Goal: Information Seeking & Learning: Learn about a topic

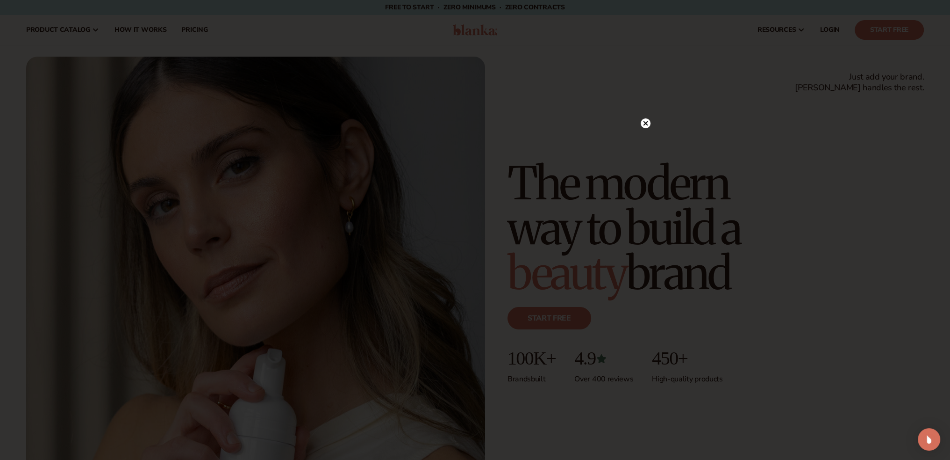
click at [646, 122] on icon at bounding box center [645, 123] width 5 height 5
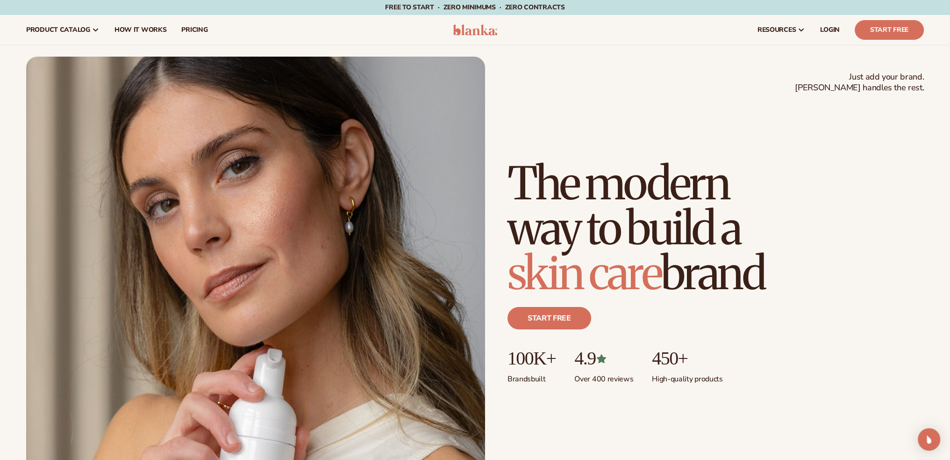
click at [34, 148] on img at bounding box center [255, 283] width 459 height 453
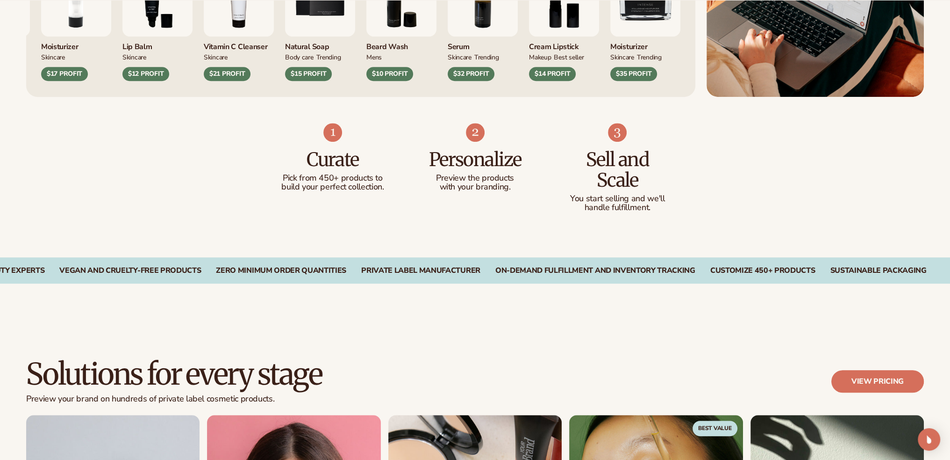
scroll to position [1278, 0]
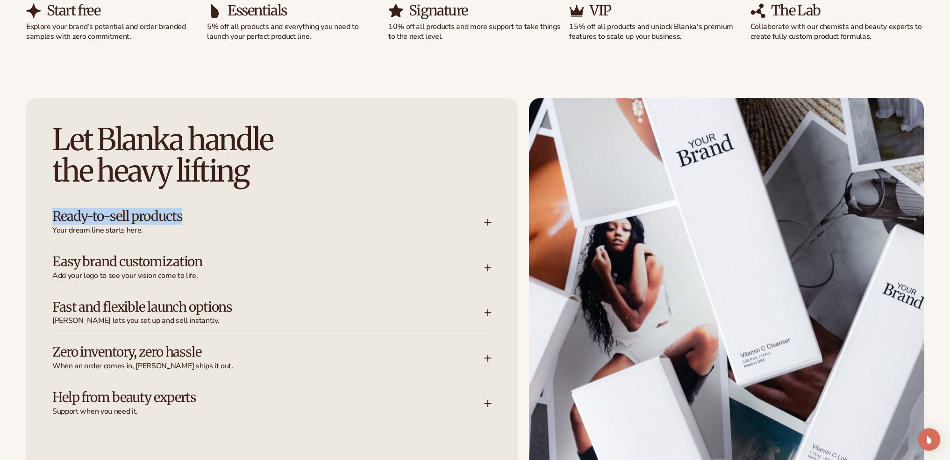
drag, startPoint x: 191, startPoint y: 215, endPoint x: 55, endPoint y: 217, distance: 136.5
click at [55, 217] on h3 "Ready-to-sell products" at bounding box center [254, 216] width 404 height 14
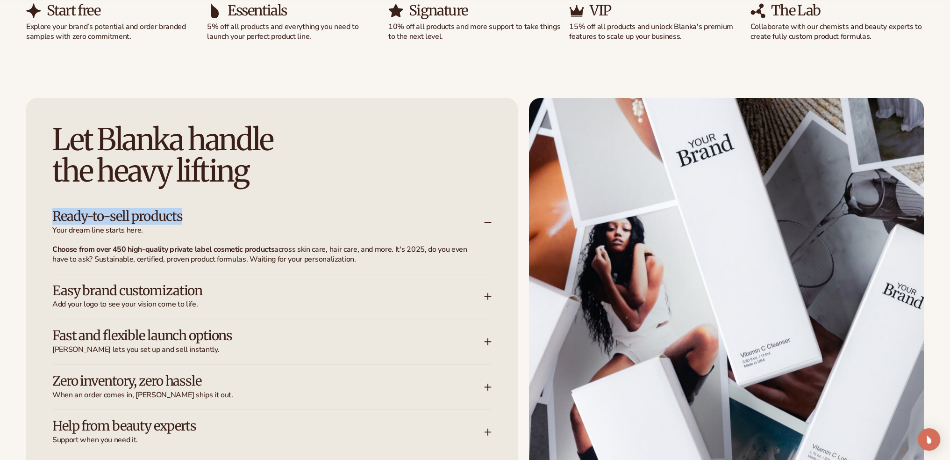
copy h3 "Ready-to-sell products"
drag, startPoint x: 203, startPoint y: 220, endPoint x: 195, endPoint y: 219, distance: 7.5
click at [203, 220] on h3 "Ready-to-sell products" at bounding box center [254, 216] width 404 height 14
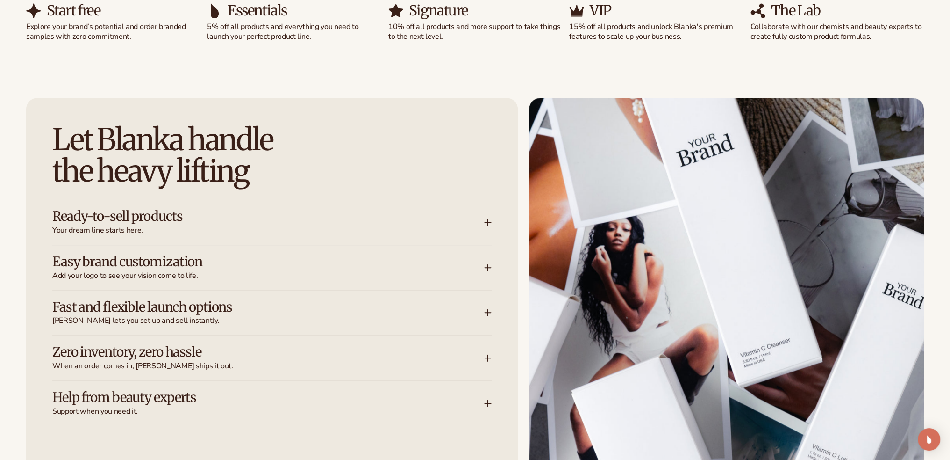
click at [140, 218] on h3 "Ready-to-sell products" at bounding box center [254, 216] width 404 height 14
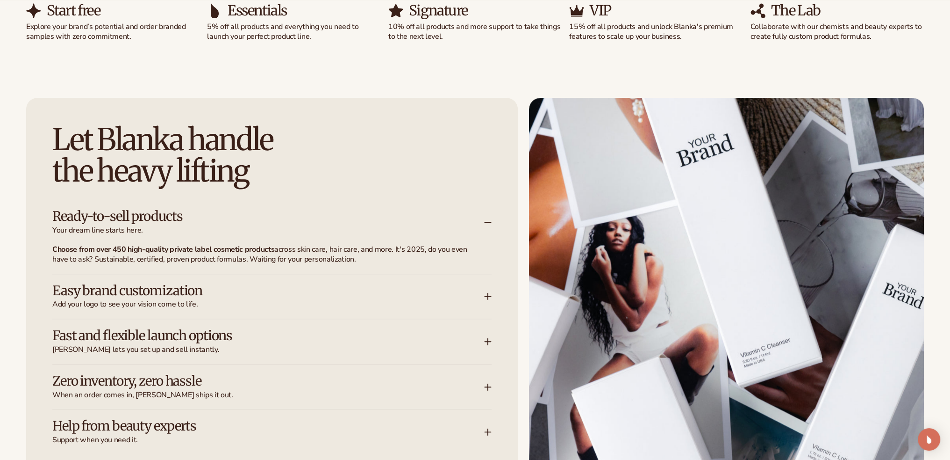
click at [100, 222] on h3 "Ready-to-sell products" at bounding box center [254, 216] width 404 height 14
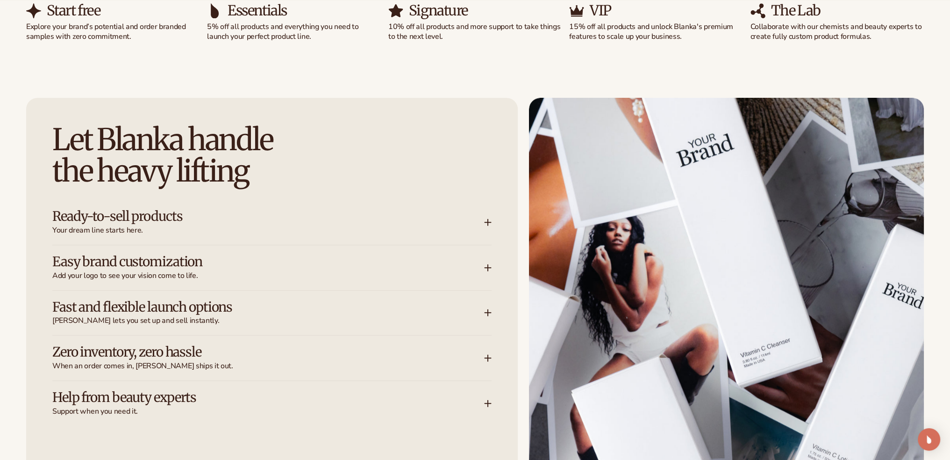
click at [102, 223] on h3 "Ready-to-sell products" at bounding box center [254, 216] width 404 height 14
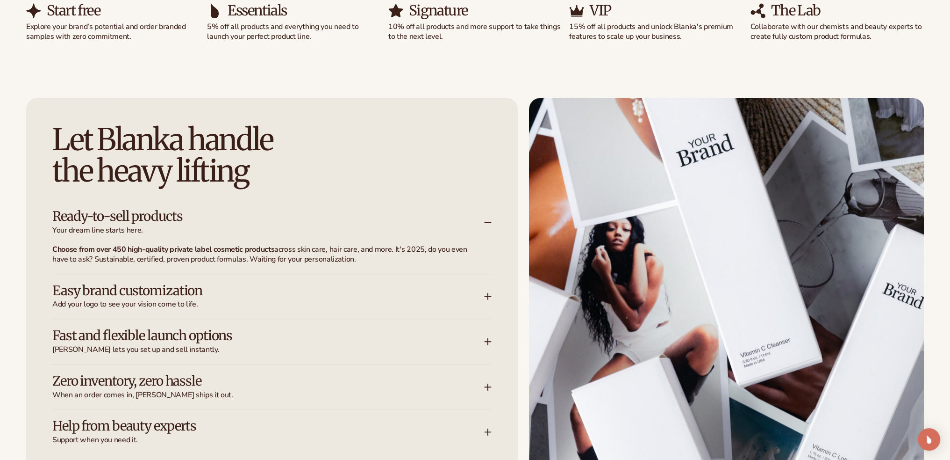
click at [365, 258] on p "Choose from over 450 high-quality private label cosmetic products across skin c…" at bounding box center [266, 255] width 428 height 20
drag, startPoint x: 392, startPoint y: 182, endPoint x: 340, endPoint y: 152, distance: 60.5
click at [340, 152] on h2 "Let Blanka handle the heavy lifting" at bounding box center [271, 155] width 439 height 63
click at [712, 233] on img at bounding box center [726, 346] width 395 height 496
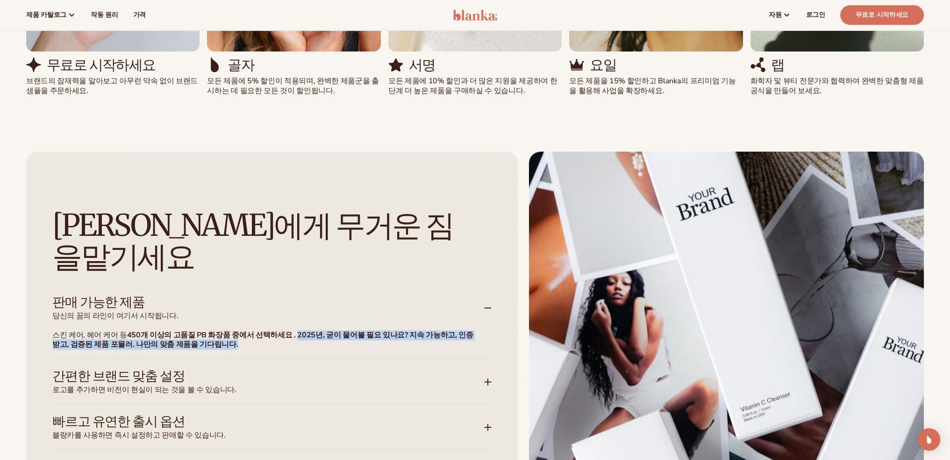
drag, startPoint x: 284, startPoint y: 248, endPoint x: 284, endPoint y: 255, distance: 7.0
click at [284, 330] on p "스킨 케어, 헤어 케어 등 450개 이상의 고품질 PB 화장품 중에서 선택하세요 . 2025년, 굳이 물어볼 필요 있나요? 지속 가능하고, 인…" at bounding box center [266, 340] width 428 height 20
click at [205, 330] on p "스킨 케어, 헤어 케어 등 450개 이상의 고품질 PB 화장품 중에서 선택하세요 . 2025년, 굳이 물어볼 필요 있나요? 지속 가능하고, 인…" at bounding box center [266, 340] width 428 height 20
drag, startPoint x: 202, startPoint y: 257, endPoint x: 52, endPoint y: 247, distance: 149.9
click at [52, 330] on p "스킨 케어, 헤어 케어 등 450개 이상의 고품질 PB 화장품 중에서 선택하세요 . 2025년, 굳이 물어볼 필요 있나요? 지속 가능하고, 인…" at bounding box center [266, 340] width 428 height 20
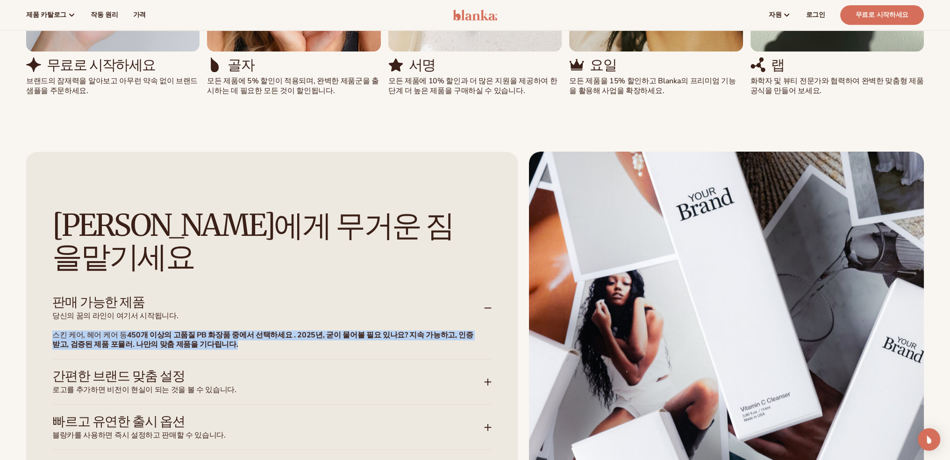
copy font "스킨 케어, 헤어 케어 등 450개 이상의 고품질 PB 화장품 중에서 선택하세요 . 2025년, 굳이 물어볼 필요 있나요? 지속 가능하고, 인…"
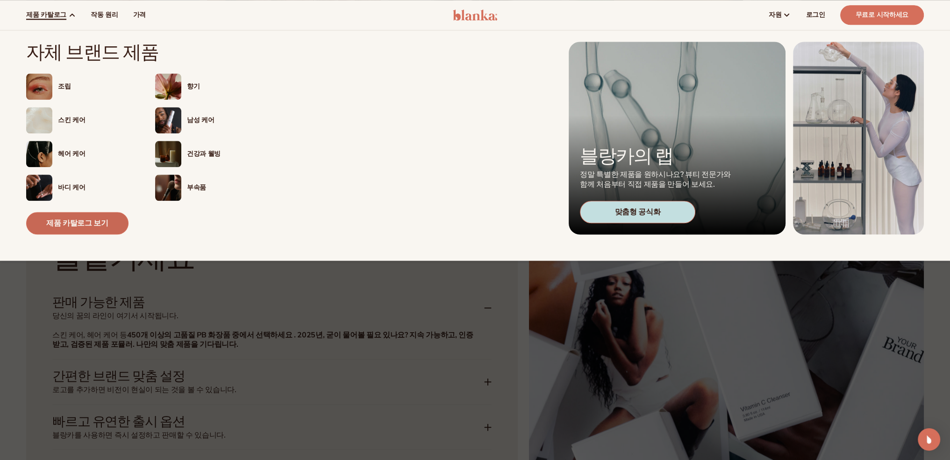
click at [81, 224] on font "제품 카탈로그 보기" at bounding box center [77, 223] width 62 height 10
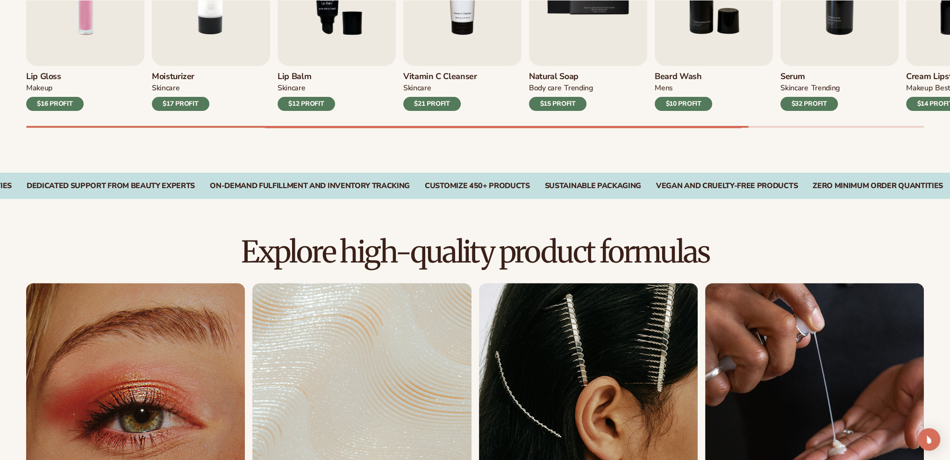
scroll to position [639, 0]
